Goal: Task Accomplishment & Management: Manage account settings

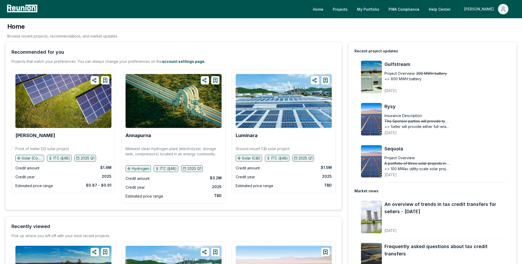
click at [483, 11] on div "[PERSON_NAME]" at bounding box center [480, 9] width 32 height 10
click at [484, 28] on p "Admin Portal" at bounding box center [493, 28] width 21 height 6
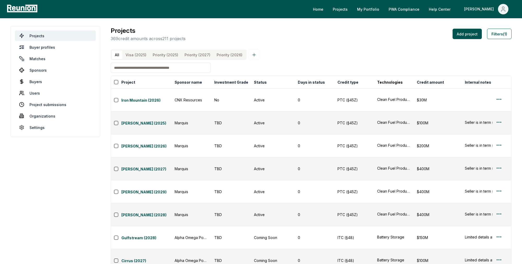
click at [501, 209] on html "Please visit us on your desktop We're working on making our marketplace mobile-…" at bounding box center [261, 169] width 522 height 339
click at [487, 227] on div "Edit" at bounding box center [493, 229] width 50 height 9
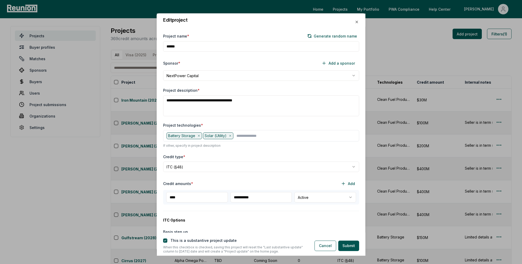
click at [243, 78] on body "Please visit us on your desktop We're working on making our marketplace mobile-…" at bounding box center [261, 169] width 522 height 339
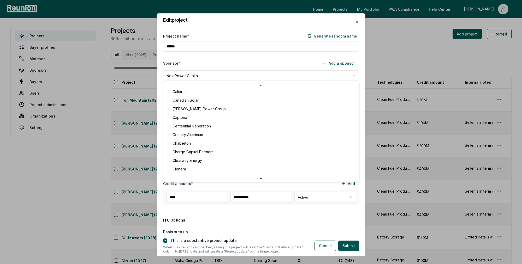
scroll to position [467, 0]
select select "*********"
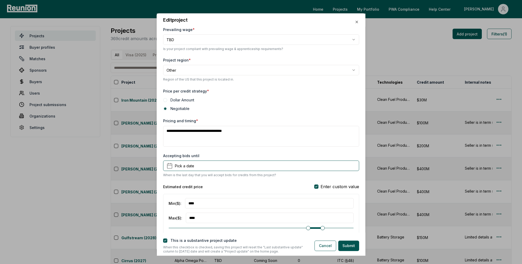
scroll to position [414, 0]
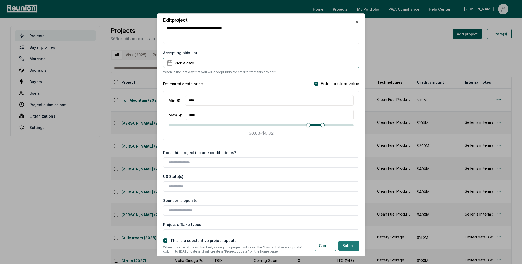
click at [350, 244] on button "Submit" at bounding box center [348, 246] width 21 height 10
click at [165, 241] on button "button" at bounding box center [165, 241] width 4 height 4
